Goal: Information Seeking & Learning: Understand process/instructions

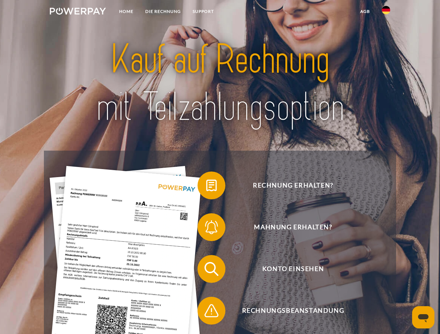
click at [78, 12] on img at bounding box center [78, 11] width 56 height 7
click at [386, 12] on img at bounding box center [386, 10] width 8 height 8
click at [365, 11] on link "agb" at bounding box center [365, 11] width 22 height 13
click at [206, 187] on span at bounding box center [201, 185] width 35 height 35
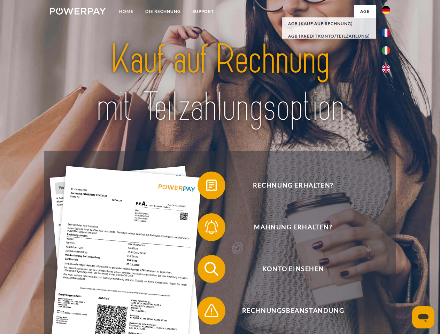
click at [206, 229] on span at bounding box center [201, 227] width 35 height 35
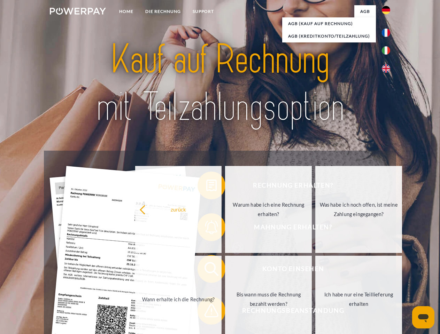
click at [225, 271] on link "Bis wann muss die Rechnung bezahlt werden?" at bounding box center [268, 299] width 87 height 87
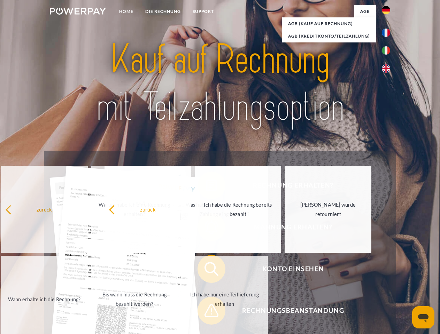
click at [206, 312] on span at bounding box center [201, 311] width 35 height 35
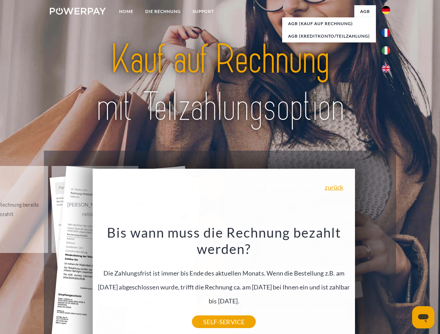
click at [423, 318] on icon "Messaging-Fenster öffnen" at bounding box center [423, 318] width 10 height 8
